Goal: Information Seeking & Learning: Learn about a topic

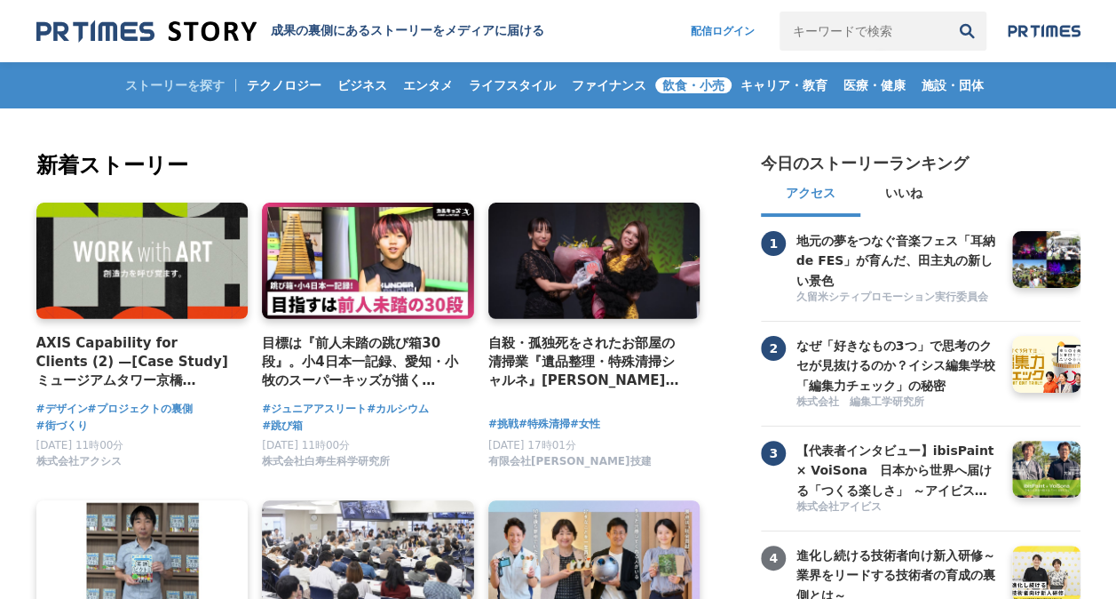
click at [710, 75] on link "飲食・小売" at bounding box center [693, 85] width 76 height 46
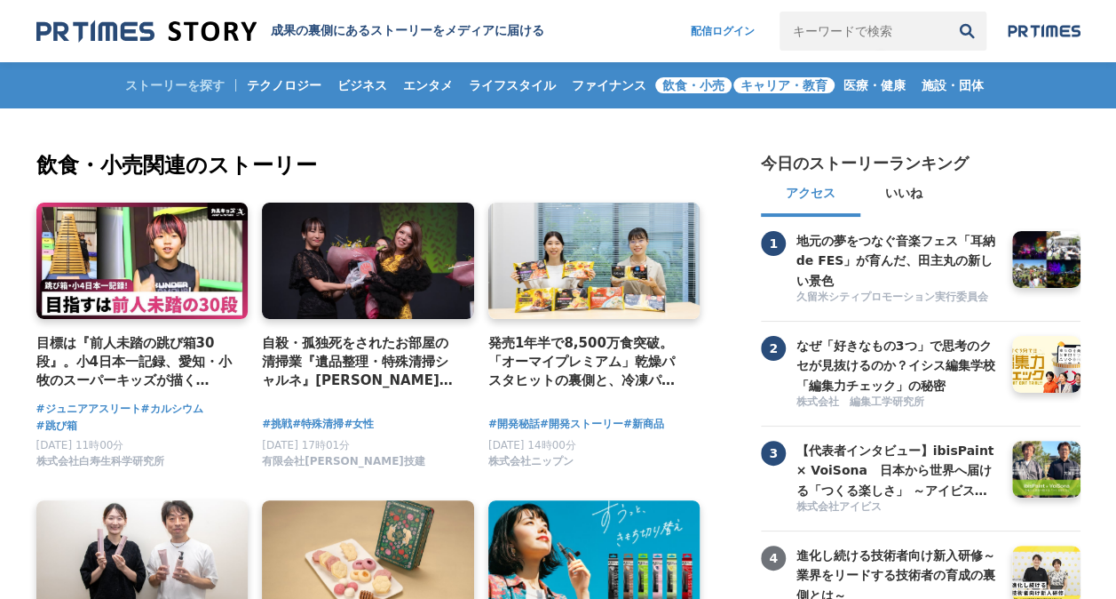
click at [772, 89] on span "キャリア・教育" at bounding box center [783, 85] width 101 height 16
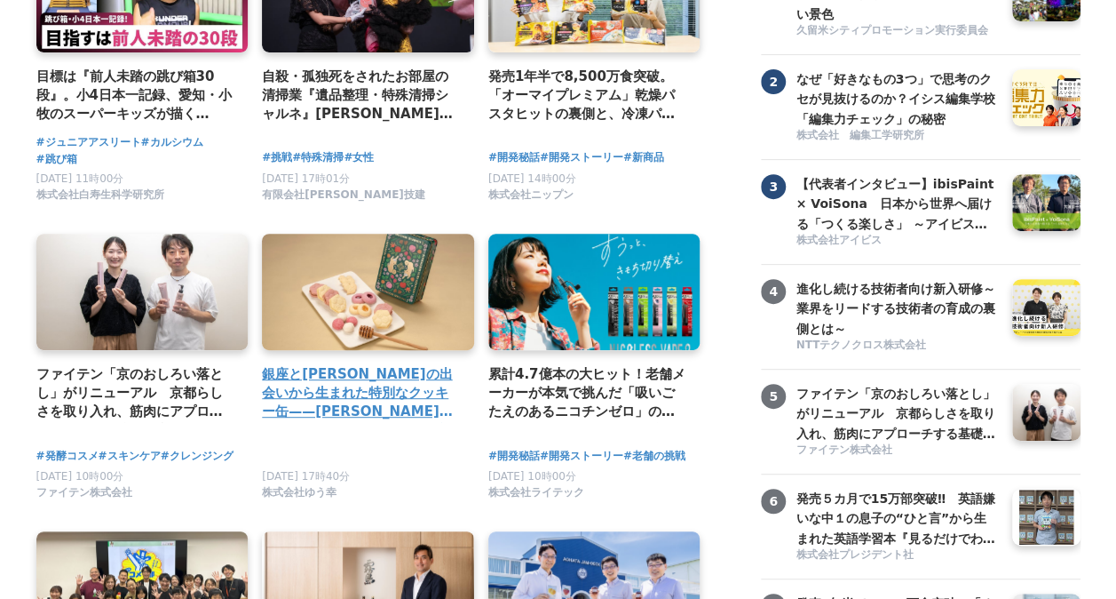
click at [335, 379] on h4 "銀座と[PERSON_NAME]の出会いから生まれた特別なクッキー缶——[PERSON_NAME]たフルーツクッキー缶（松屋銀座100周年記念アソート）が「マ…" at bounding box center [361, 393] width 198 height 58
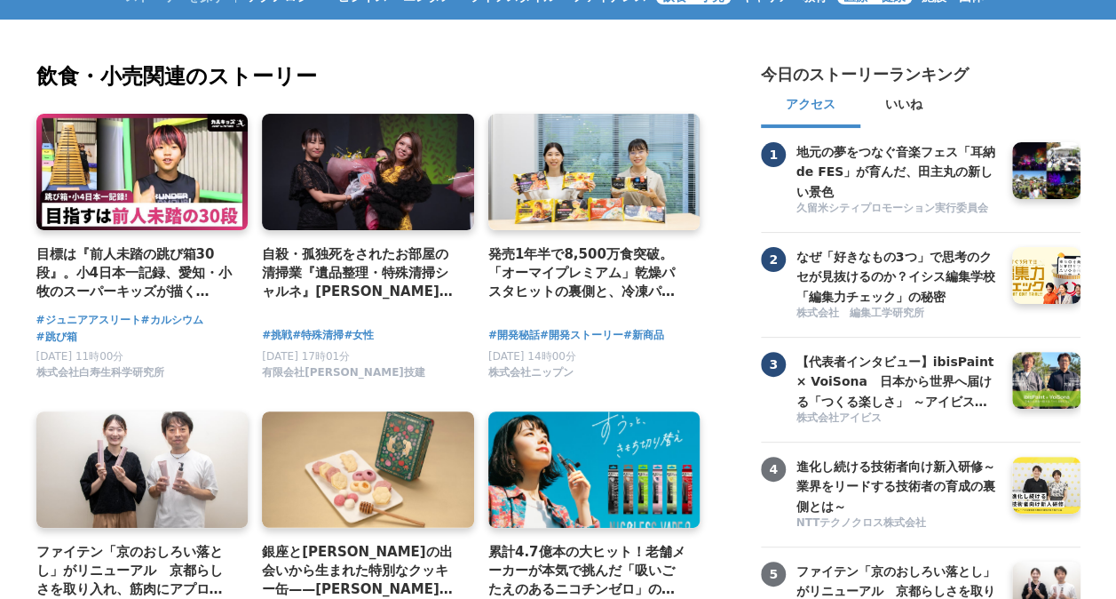
scroll to position [0, 0]
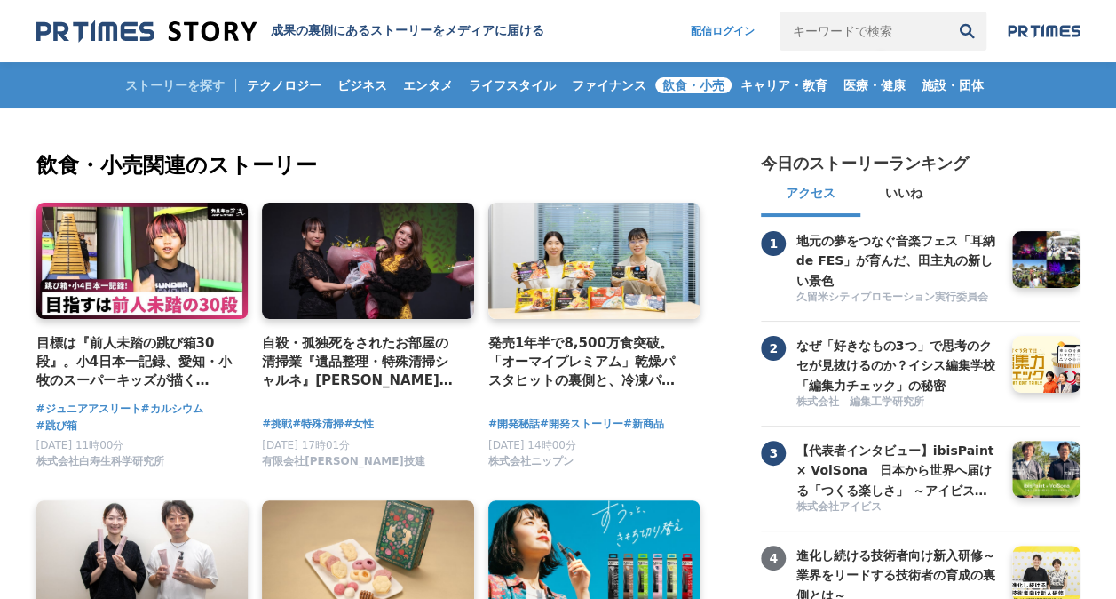
click at [1035, 21] on nav "配信ログイン 検索履歴 全て削除" at bounding box center [877, 31] width 408 height 39
click at [1027, 34] on img at bounding box center [1044, 31] width 73 height 14
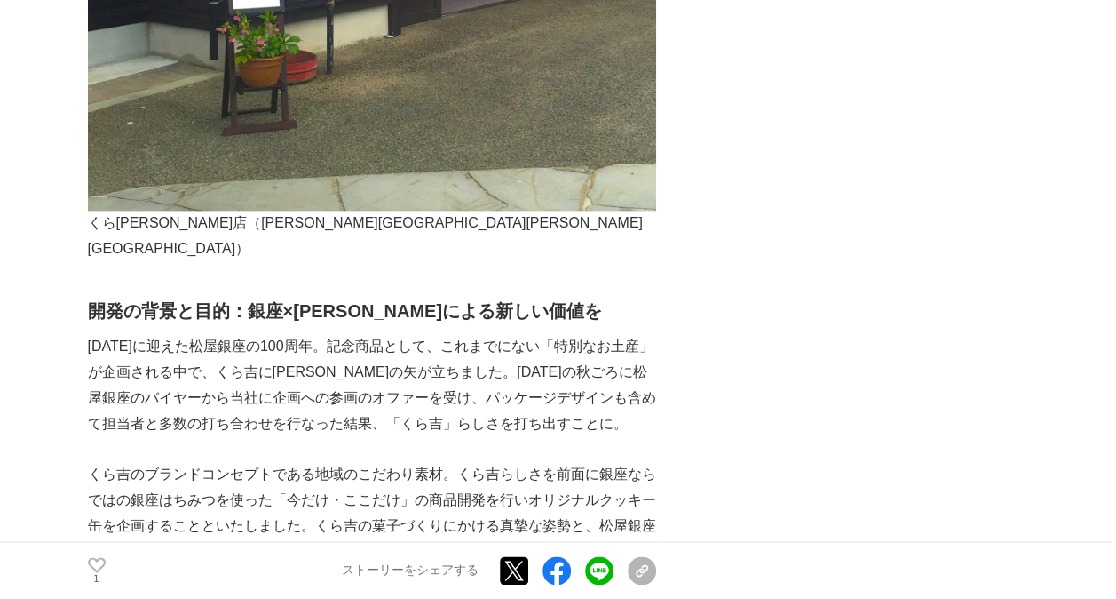
scroll to position [4529, 0]
